Goal: Transaction & Acquisition: Purchase product/service

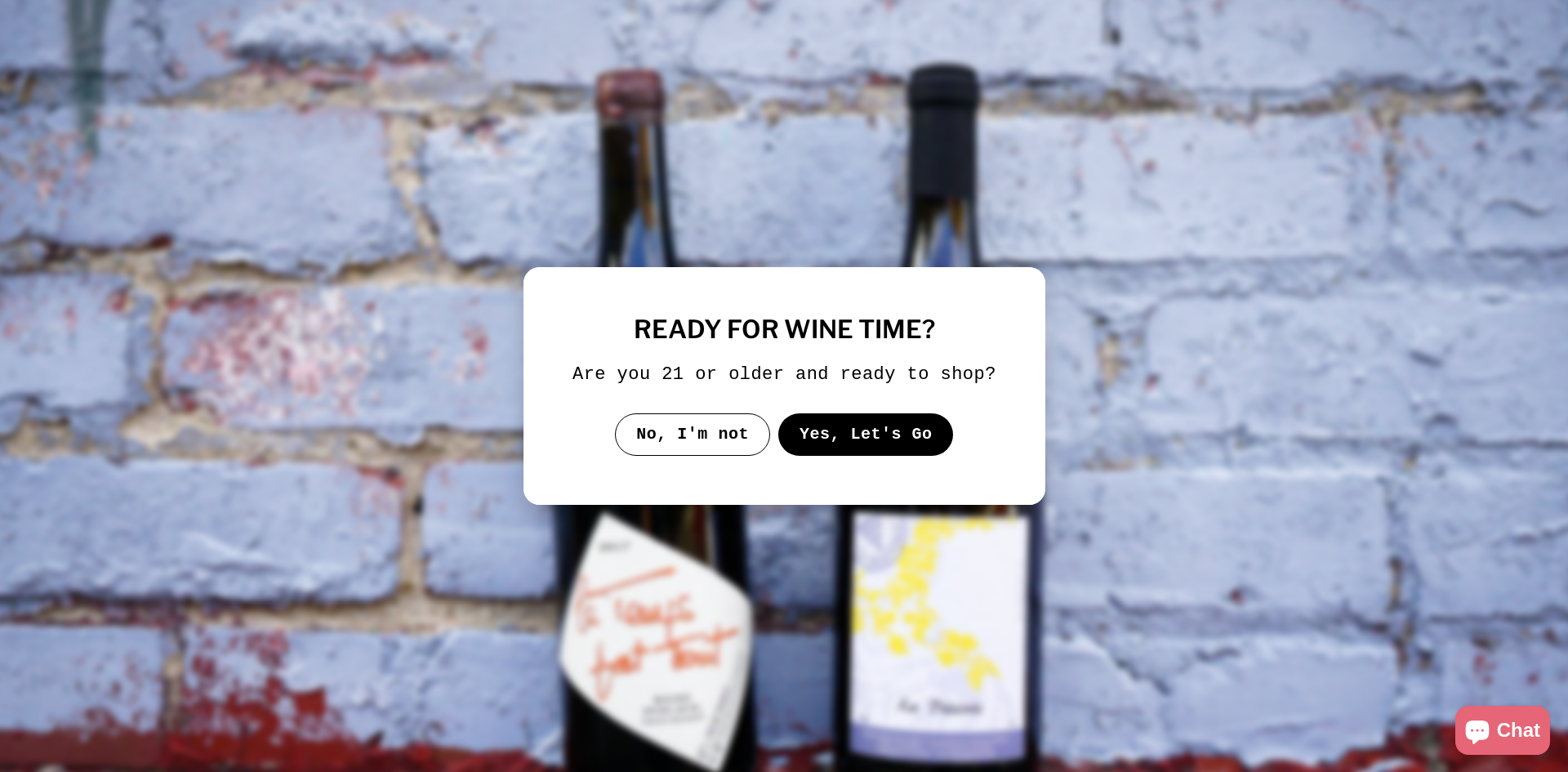
click at [828, 429] on button "Yes, Let's Go" at bounding box center [865, 434] width 175 height 42
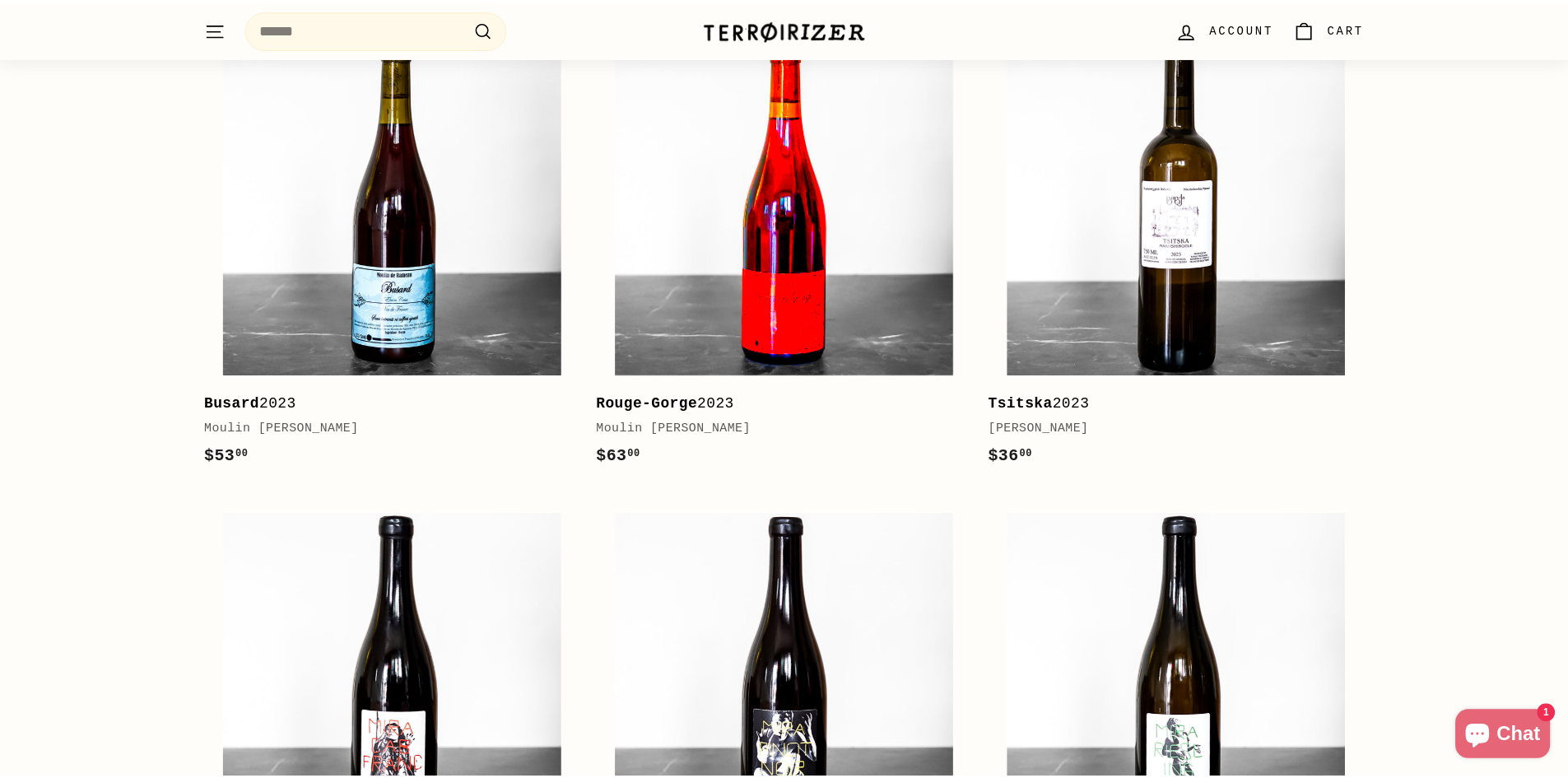
scroll to position [412, 0]
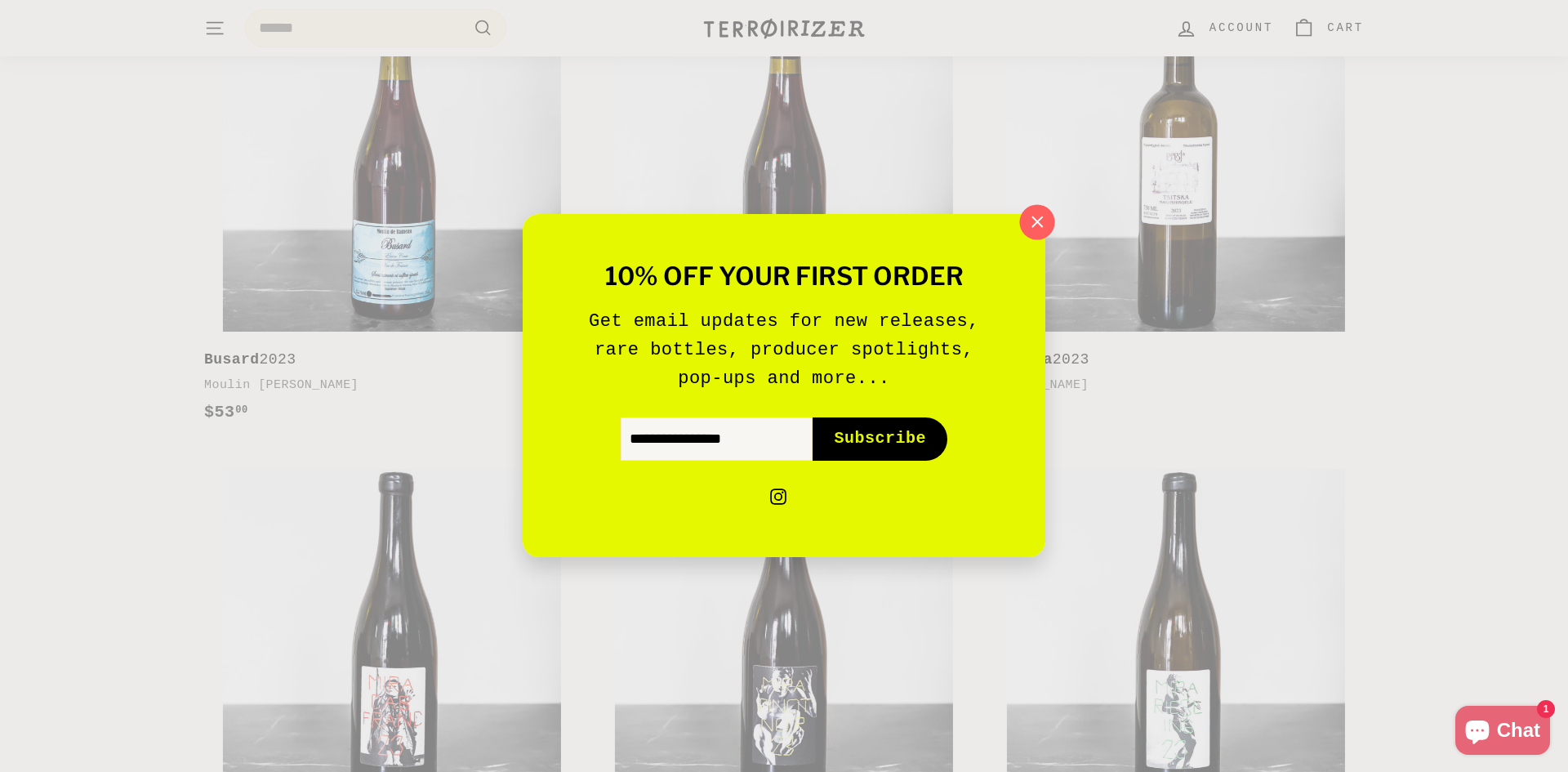
click at [1043, 223] on icon "button" at bounding box center [1037, 222] width 25 height 25
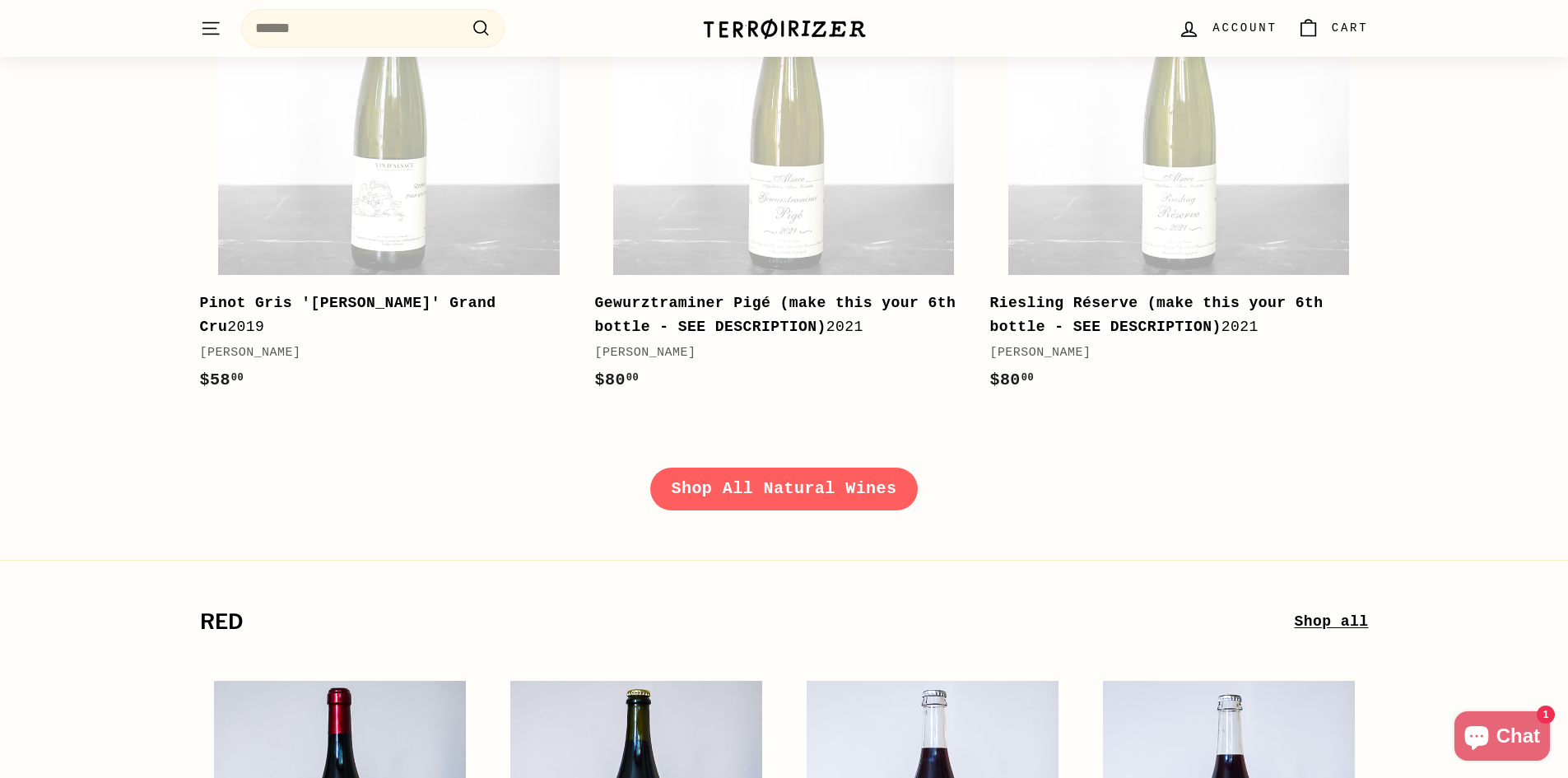
scroll to position [2386, 0]
click at [776, 481] on link "Shop All Natural Wines" at bounding box center [784, 487] width 269 height 42
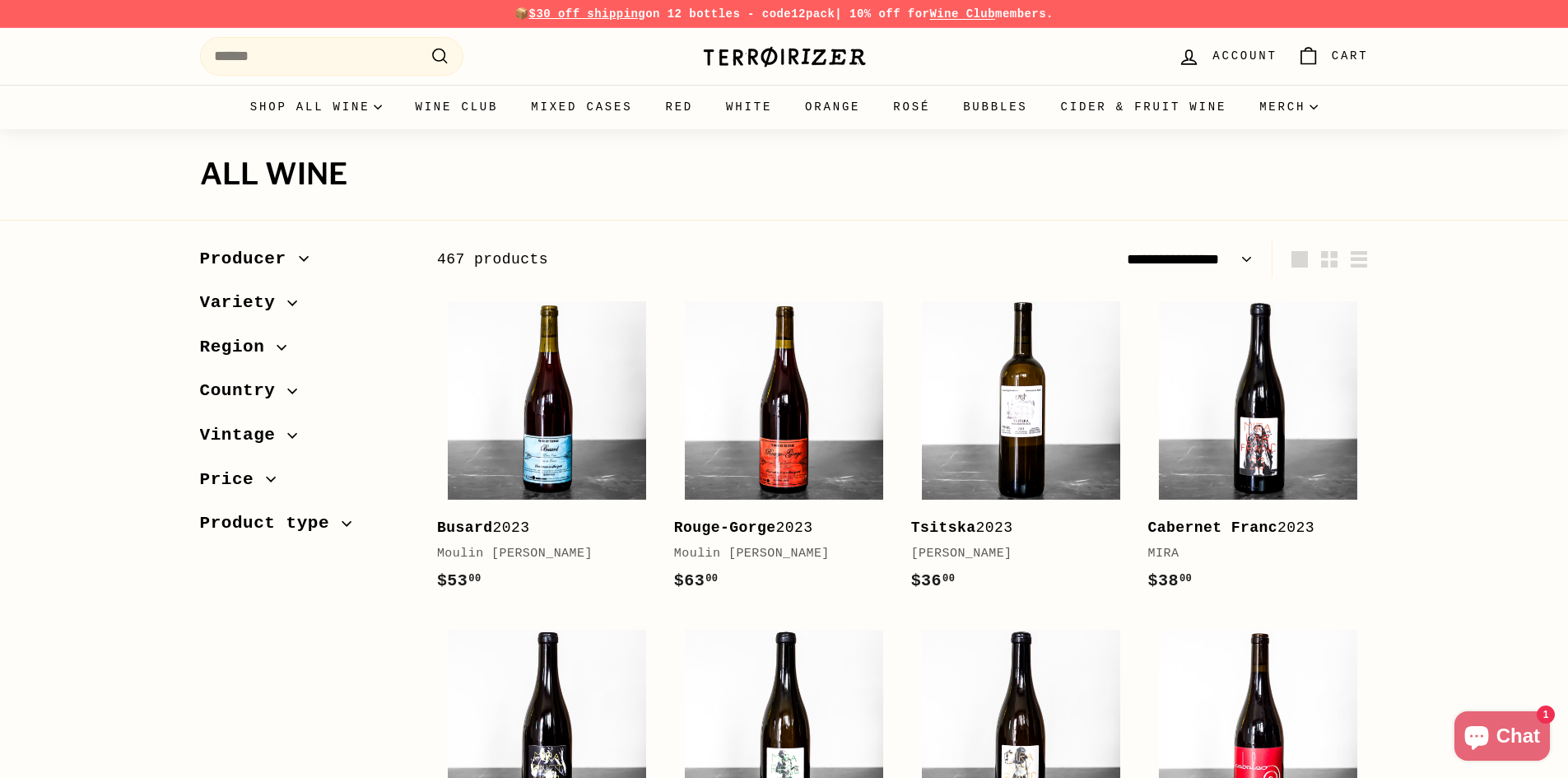
select select "**********"
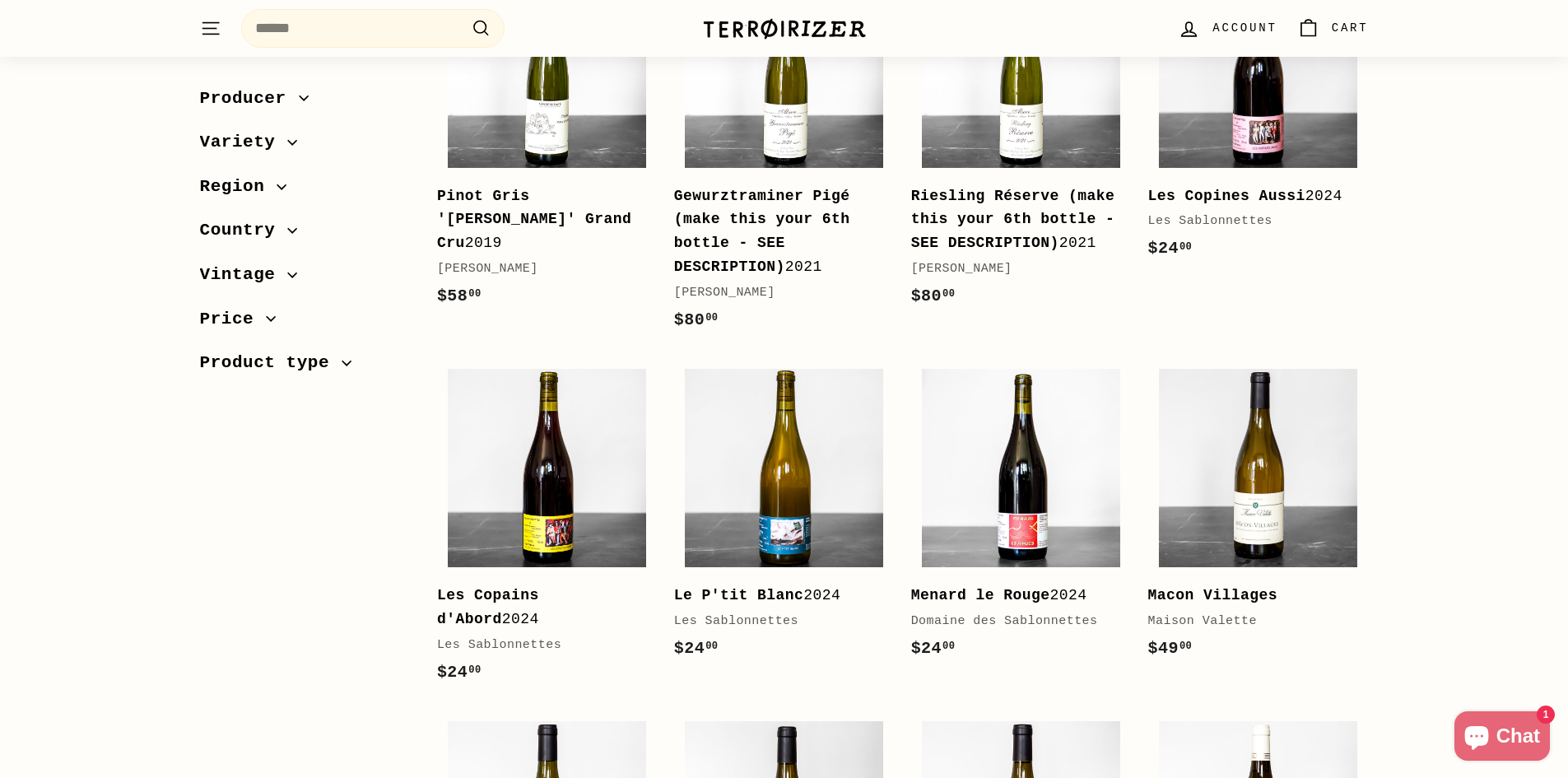
scroll to position [1481, 0]
